Goal: Task Accomplishment & Management: Complete application form

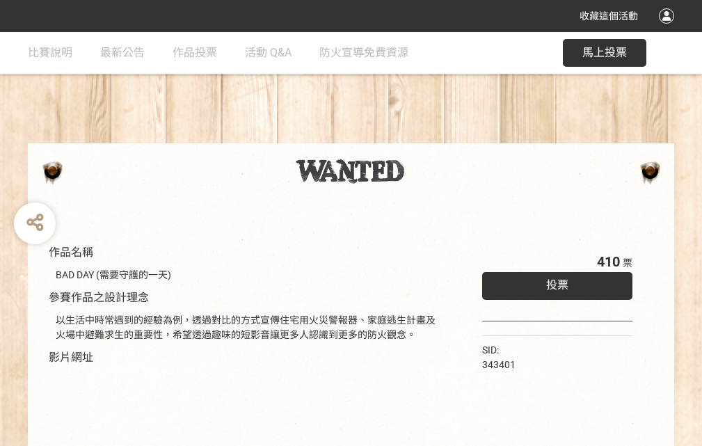
click at [669, 29] on div "收藏這個活動" at bounding box center [351, 16] width 702 height 32
click at [435, 137] on div "作品名稱 BAD DAY (需要守護的一天) 參賽作品之設計理念 以生活中時常遇到的經驗為例，透過對比的方式宣傳住宅用火災警報器、家庭逃生計畫及火場中避難求生…" at bounding box center [351, 324] width 702 height 585
click at [554, 282] on span "投票" at bounding box center [557, 284] width 22 height 13
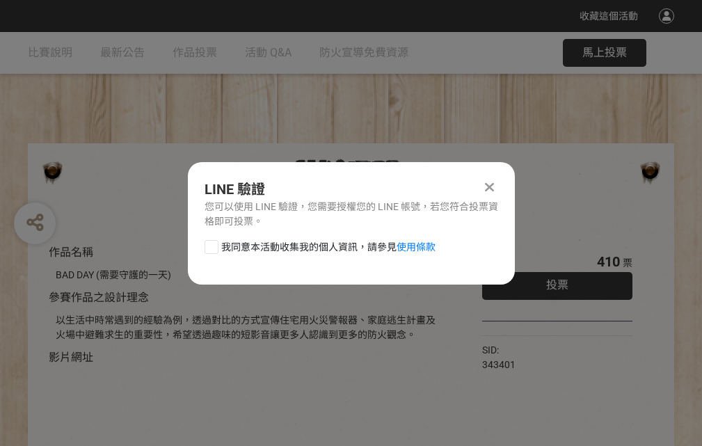
click at [210, 244] on div at bounding box center [212, 247] width 14 height 14
checkbox input "true"
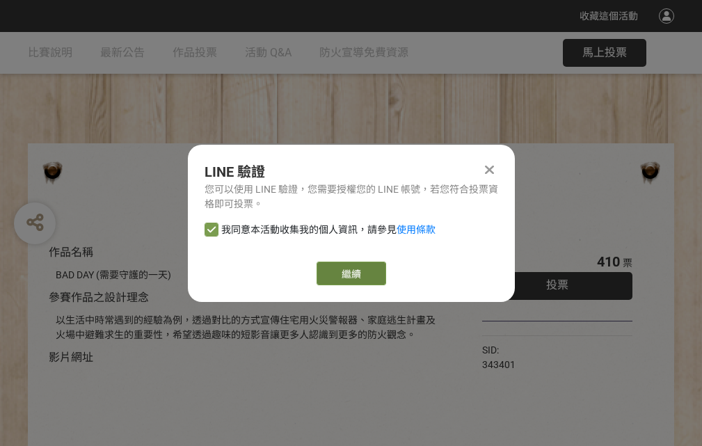
click at [350, 274] on link "繼續" at bounding box center [352, 274] width 70 height 24
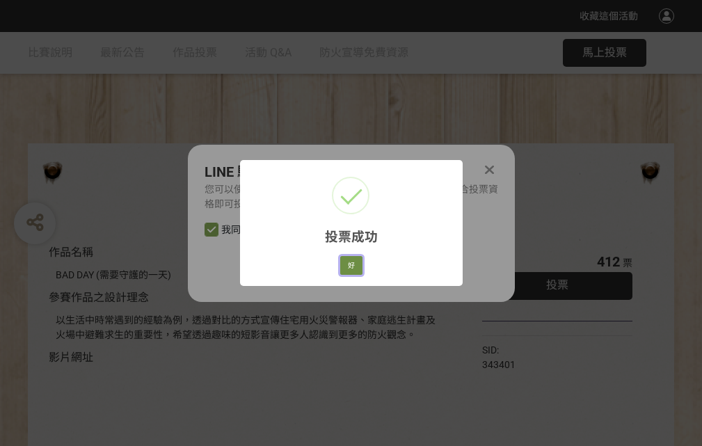
click at [347, 263] on button "好" at bounding box center [351, 265] width 22 height 19
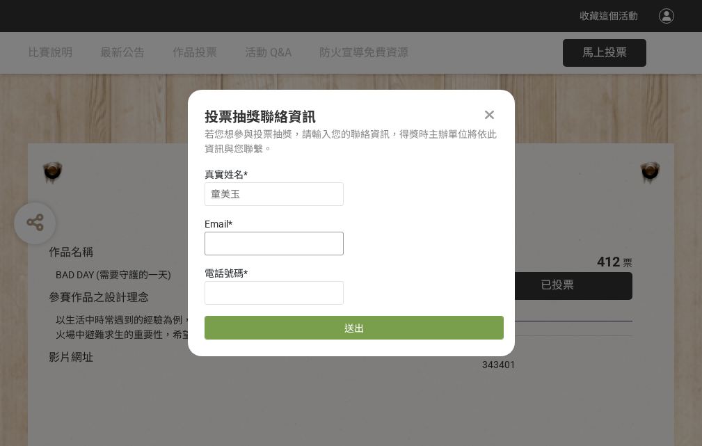
click at [278, 243] on input at bounding box center [274, 244] width 139 height 24
type input "[EMAIL_ADDRESS][DOMAIN_NAME]"
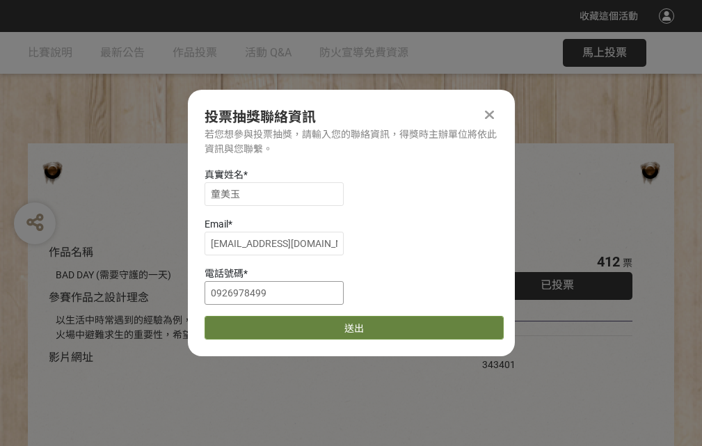
type input "0926978499"
click at [244, 323] on button "送出" at bounding box center [354, 328] width 299 height 24
